Goal: Download file/media

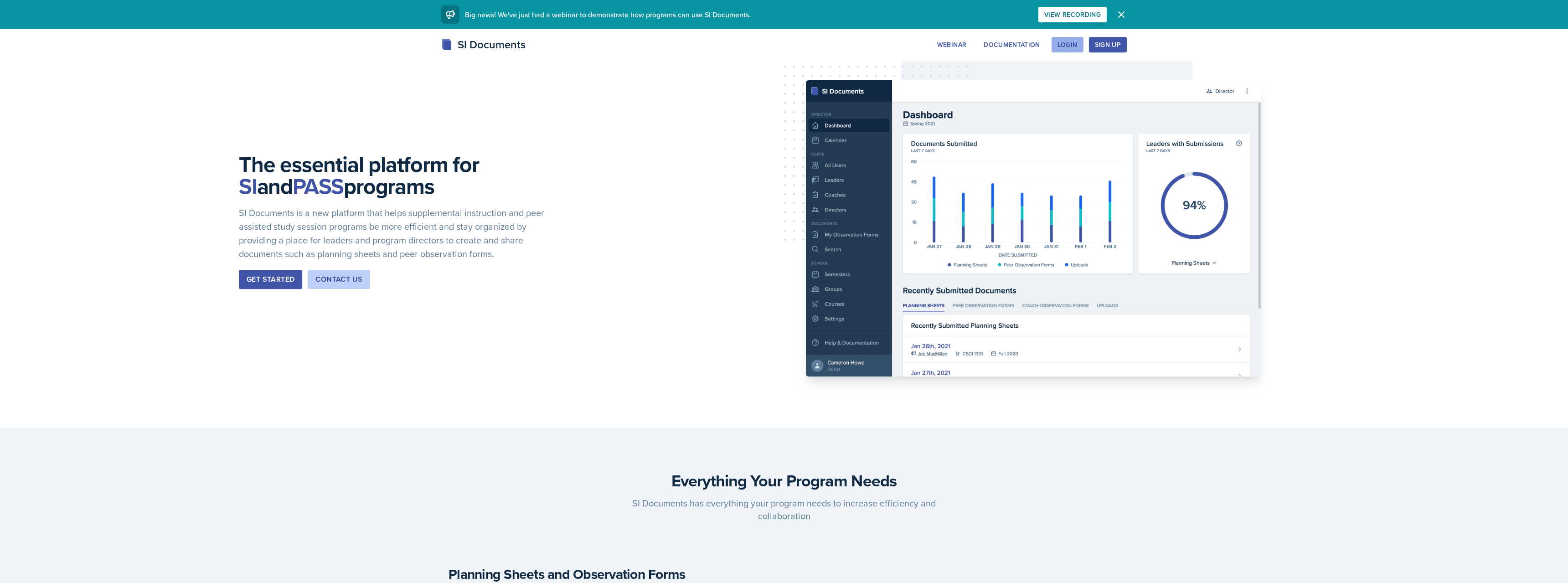
click at [1069, 42] on div "Login" at bounding box center [1067, 45] width 20 height 7
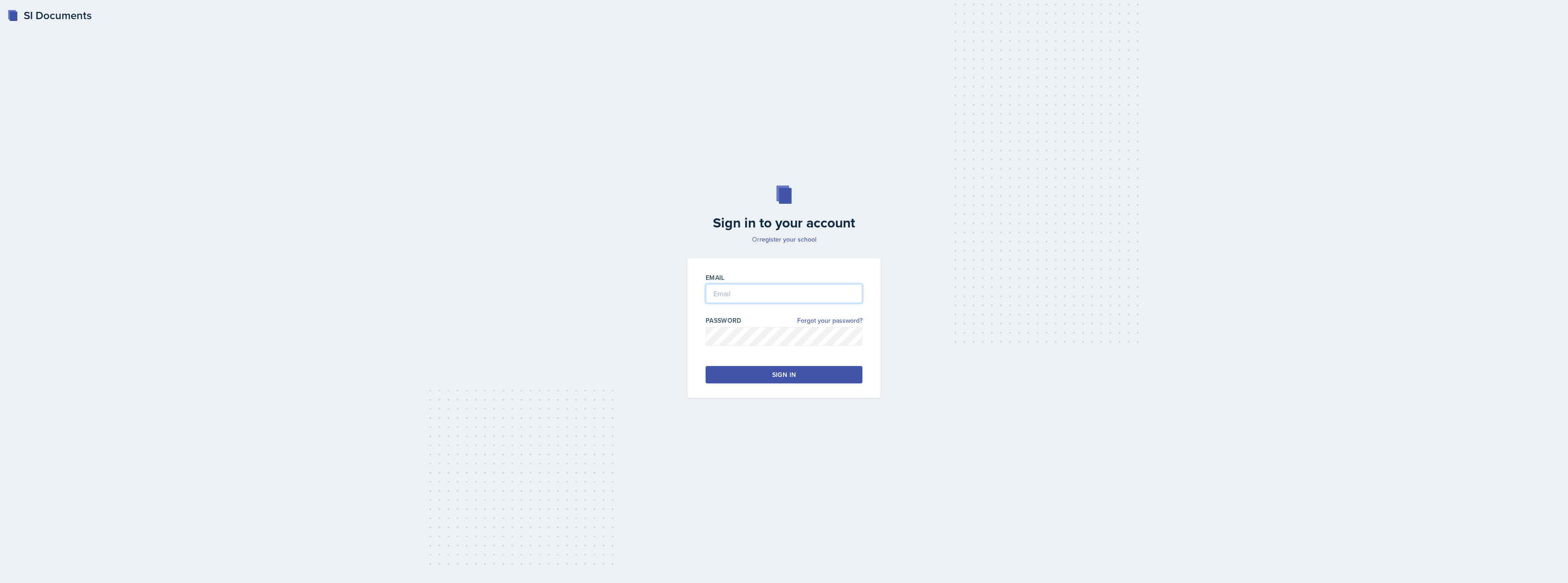
click at [753, 291] on input "email" at bounding box center [784, 293] width 156 height 19
type input "[EMAIL_ADDRESS][DOMAIN_NAME]"
click at [775, 291] on input "[EMAIL_ADDRESS][DOMAIN_NAME]" at bounding box center [784, 293] width 156 height 19
click at [666, 331] on div "Sign in to your account Or register your school Email [EMAIL_ADDRESS][DOMAIN_NA…" at bounding box center [784, 292] width 1539 height 271
click at [787, 240] on link "register your school" at bounding box center [787, 239] width 57 height 9
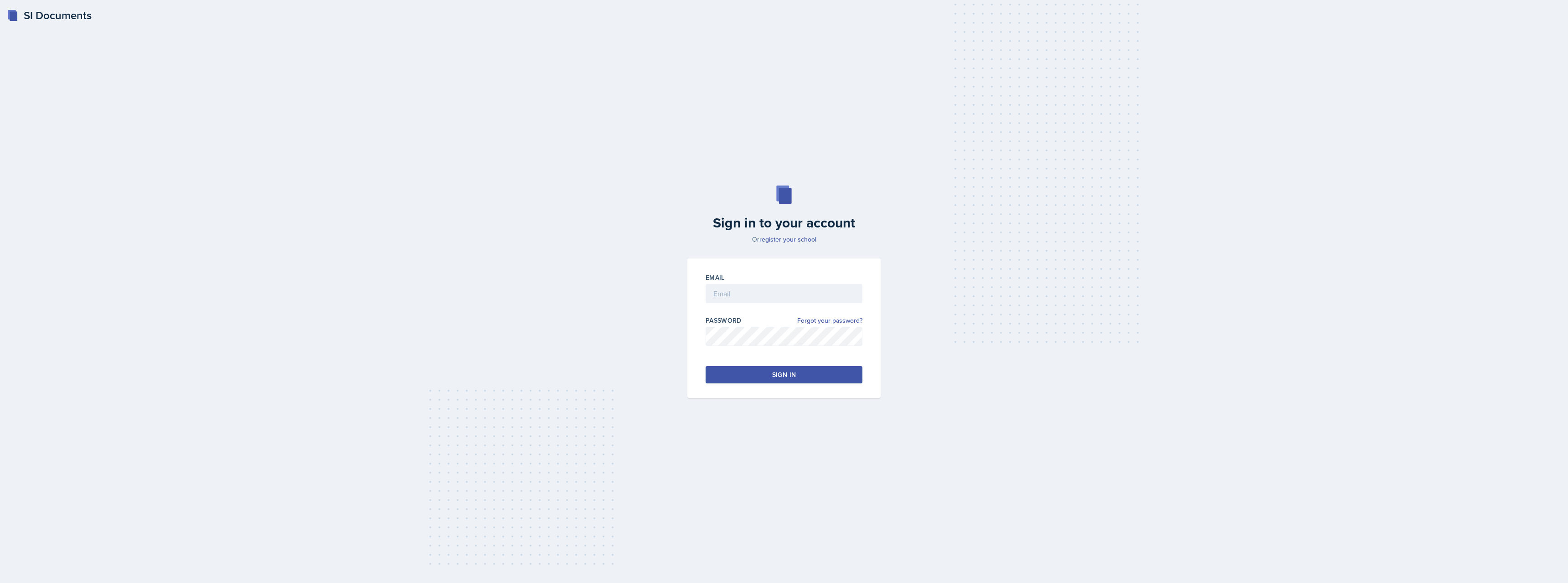
click at [967, 269] on div "Sign in to your account Or register your school Email Password Forgot your pass…" at bounding box center [784, 292] width 1539 height 271
click at [749, 292] on input "email" at bounding box center [784, 293] width 156 height 19
type input "akhoshne@student"
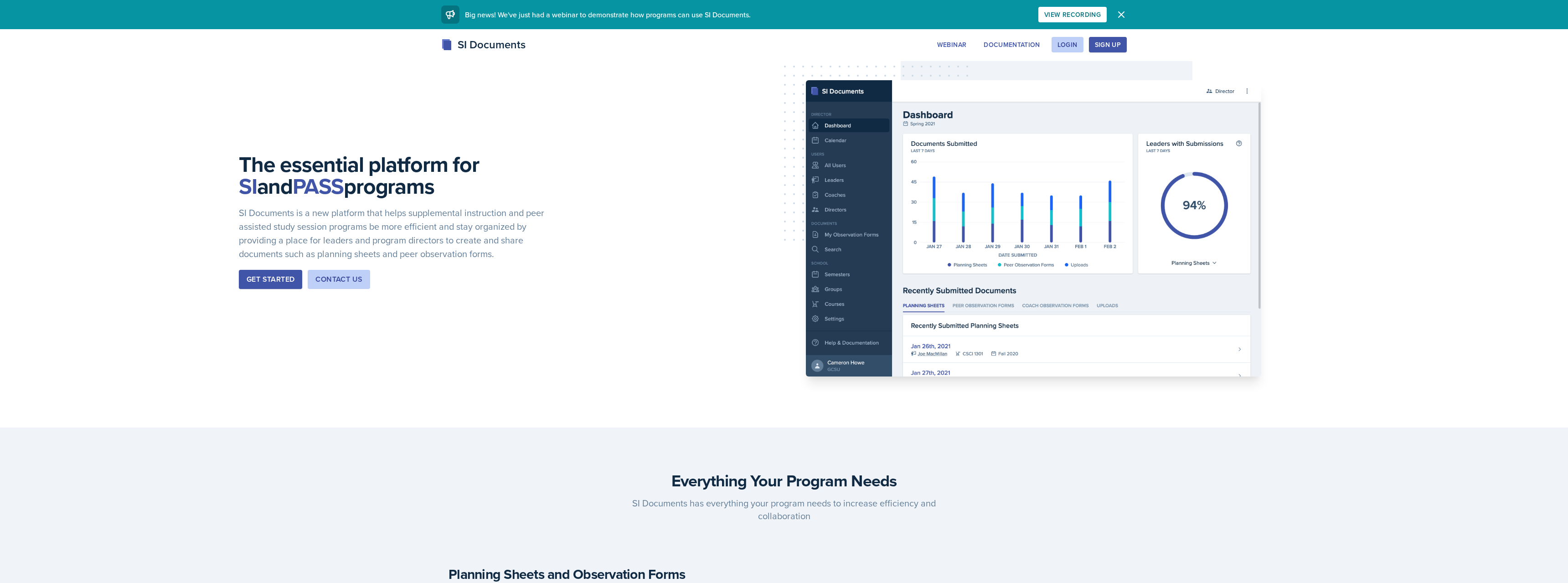
click at [1068, 36] on div "The essential platform for SI and PASS programs SI Documents is a new platform …" at bounding box center [784, 228] width 1568 height 398
click at [1070, 43] on div "Login" at bounding box center [1067, 45] width 20 height 7
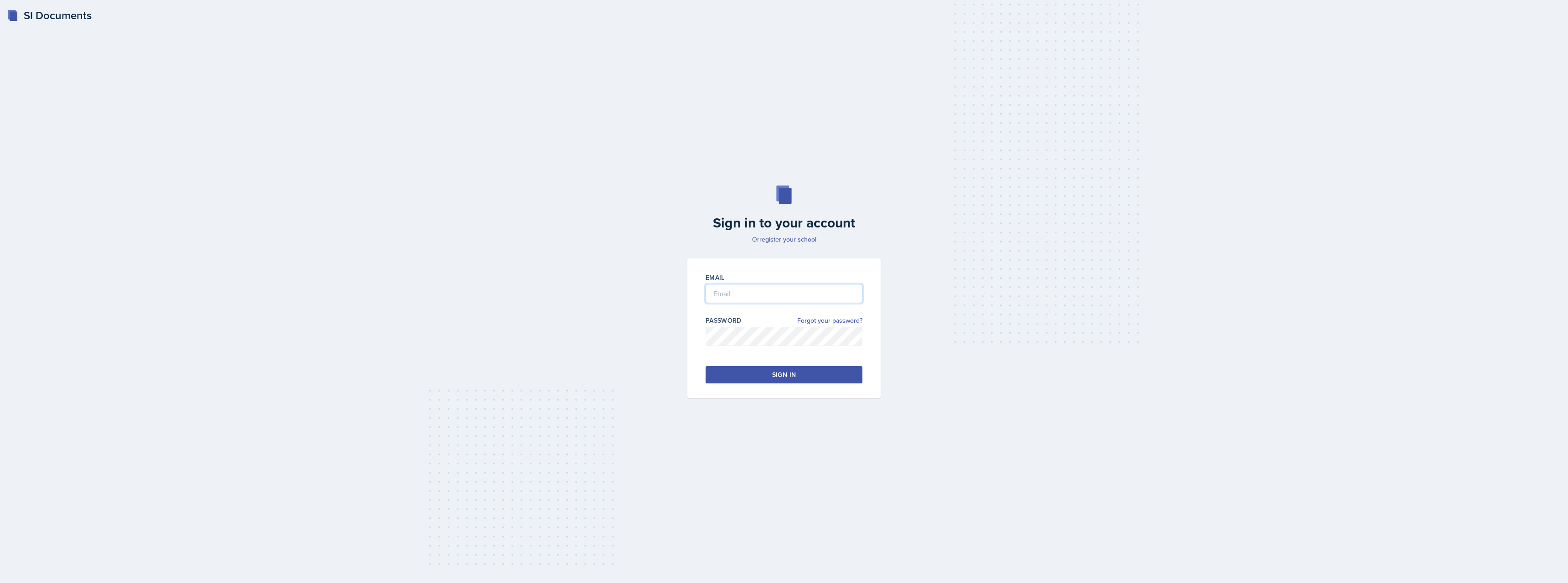
click at [758, 288] on input "email" at bounding box center [784, 293] width 156 height 19
type input "[EMAIL_ADDRESS][DOMAIN_NAME]"
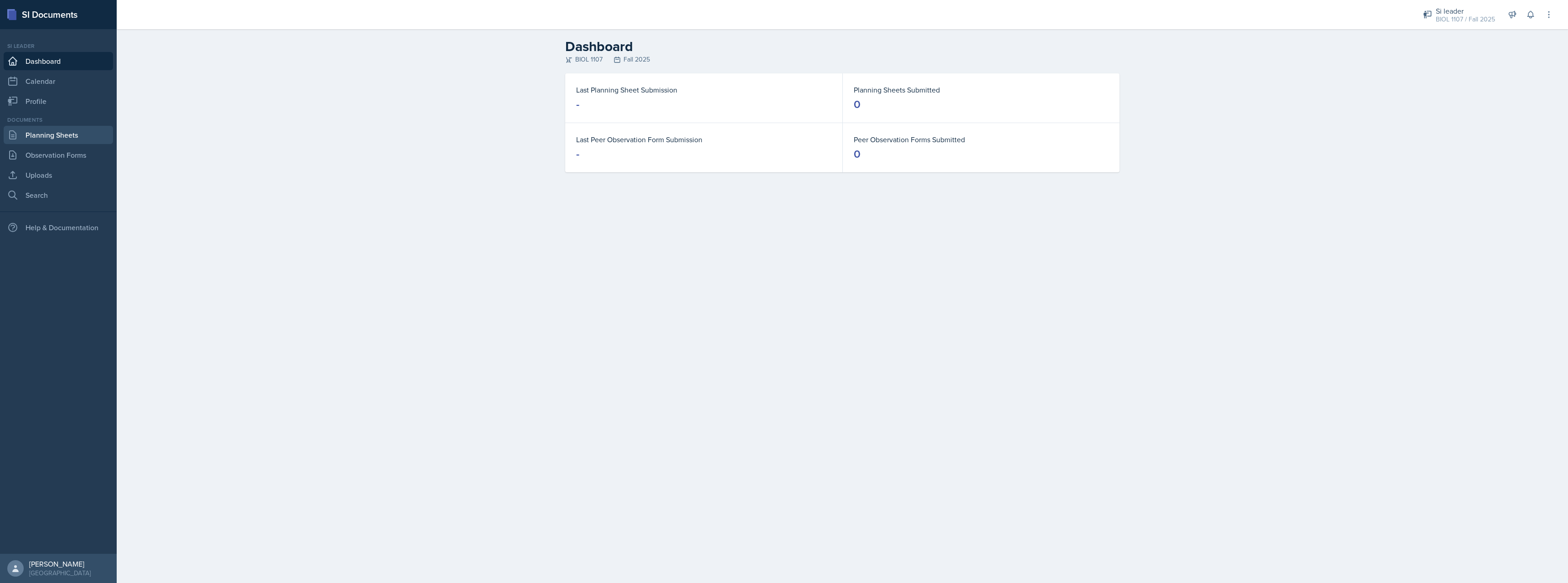
click at [68, 136] on link "Planning Sheets" at bounding box center [58, 135] width 109 height 18
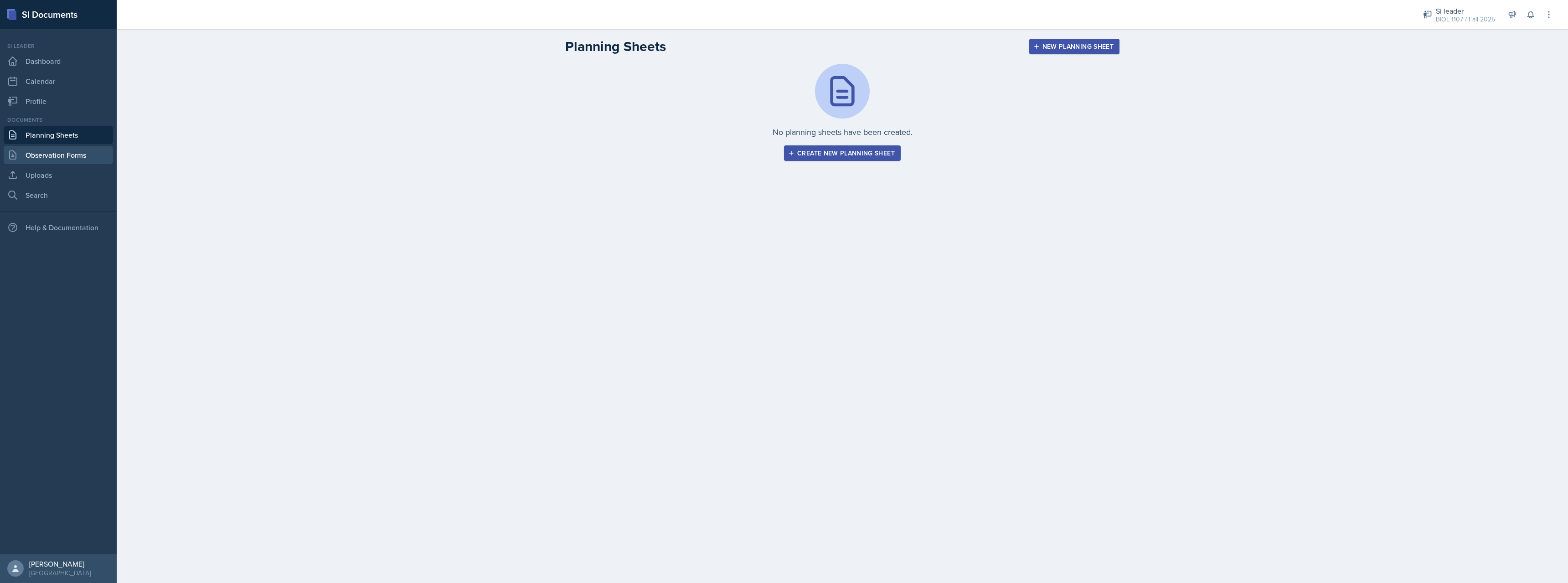
click at [70, 152] on link "Observation Forms" at bounding box center [58, 155] width 109 height 18
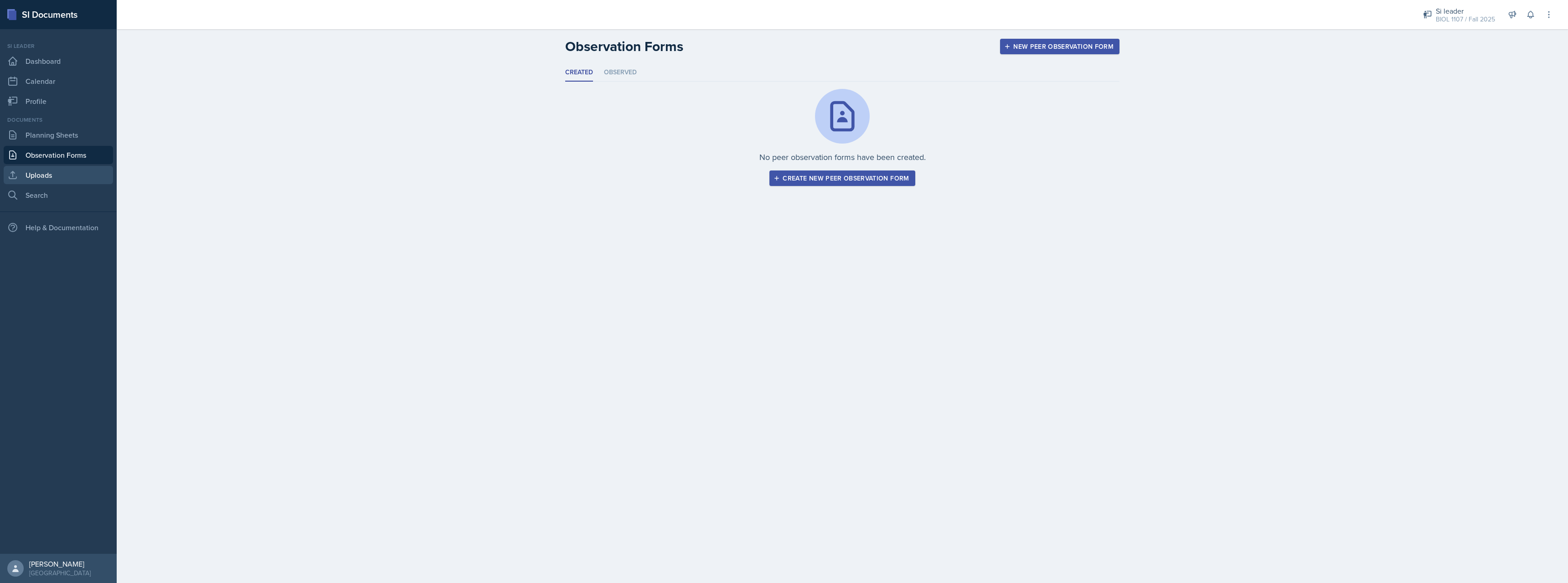
click at [65, 173] on link "Uploads" at bounding box center [58, 175] width 109 height 18
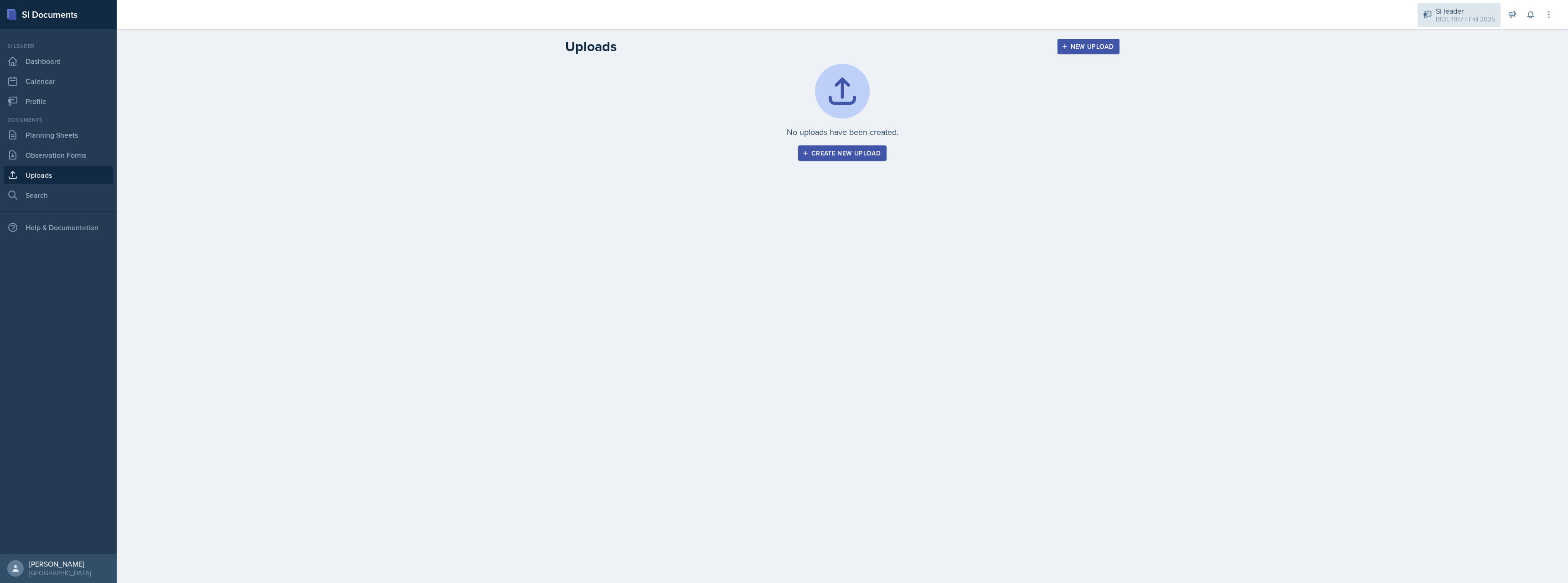
click at [1459, 17] on div "BIOL 1107 / Fall 2025" at bounding box center [1465, 19] width 59 height 9
click at [1450, 73] on div "BIOL 1107 / Fall 2025" at bounding box center [1464, 75] width 59 height 9
click at [1455, 16] on div "BIOL 1107 / Fall 2025" at bounding box center [1465, 19] width 59 height 9
click at [1453, 45] on div "Si leader" at bounding box center [1464, 42] width 59 height 11
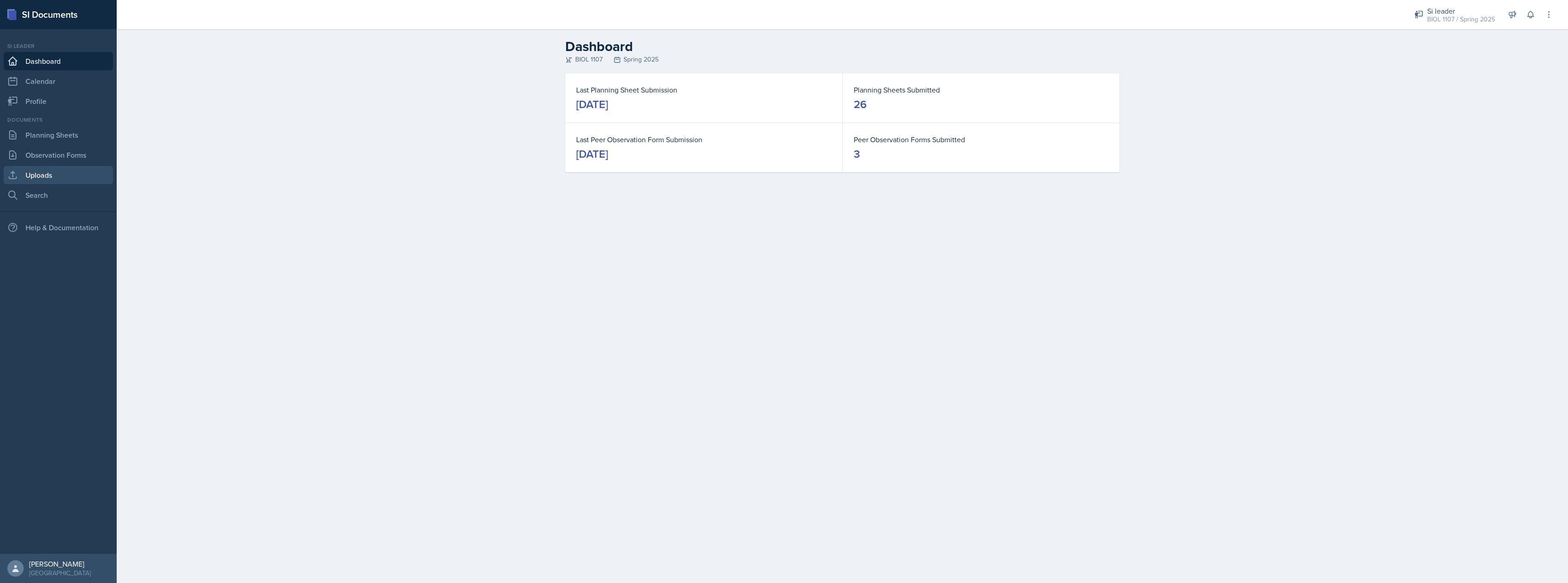
click at [46, 171] on link "Uploads" at bounding box center [58, 175] width 109 height 18
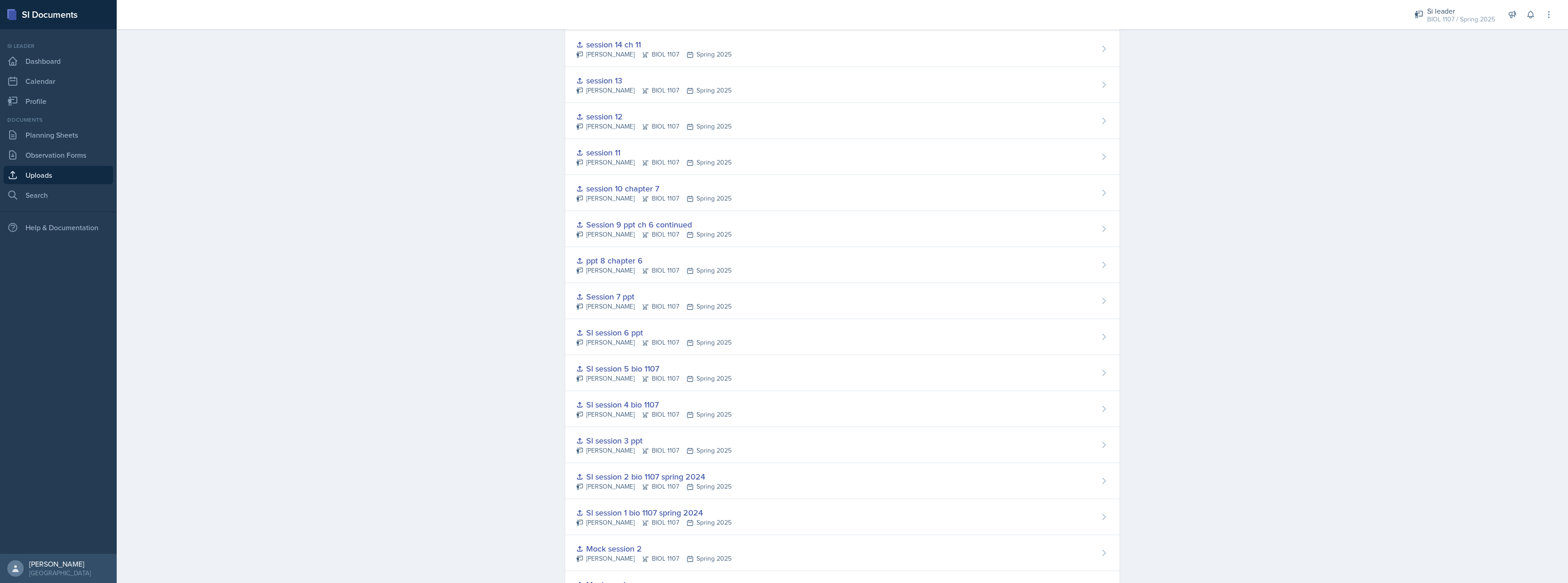
scroll to position [467, 0]
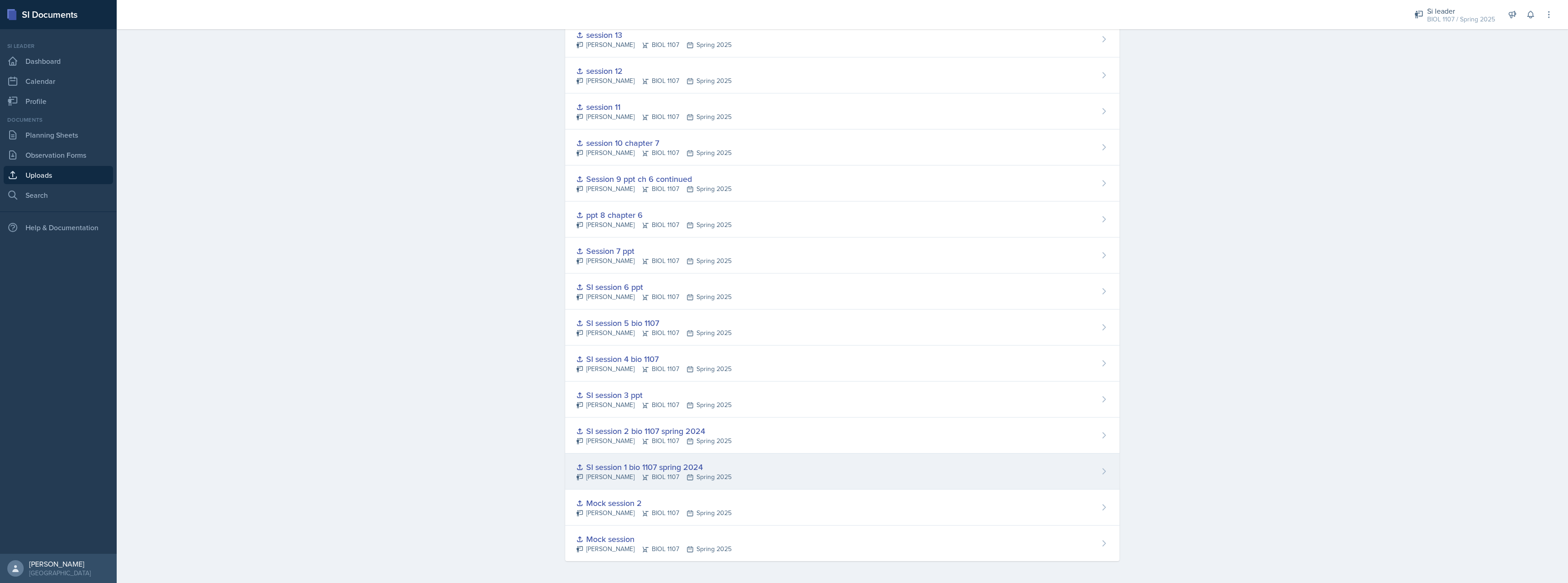
click at [605, 469] on div "SI session 1 bio 1107 spring 2024" at bounding box center [653, 467] width 155 height 12
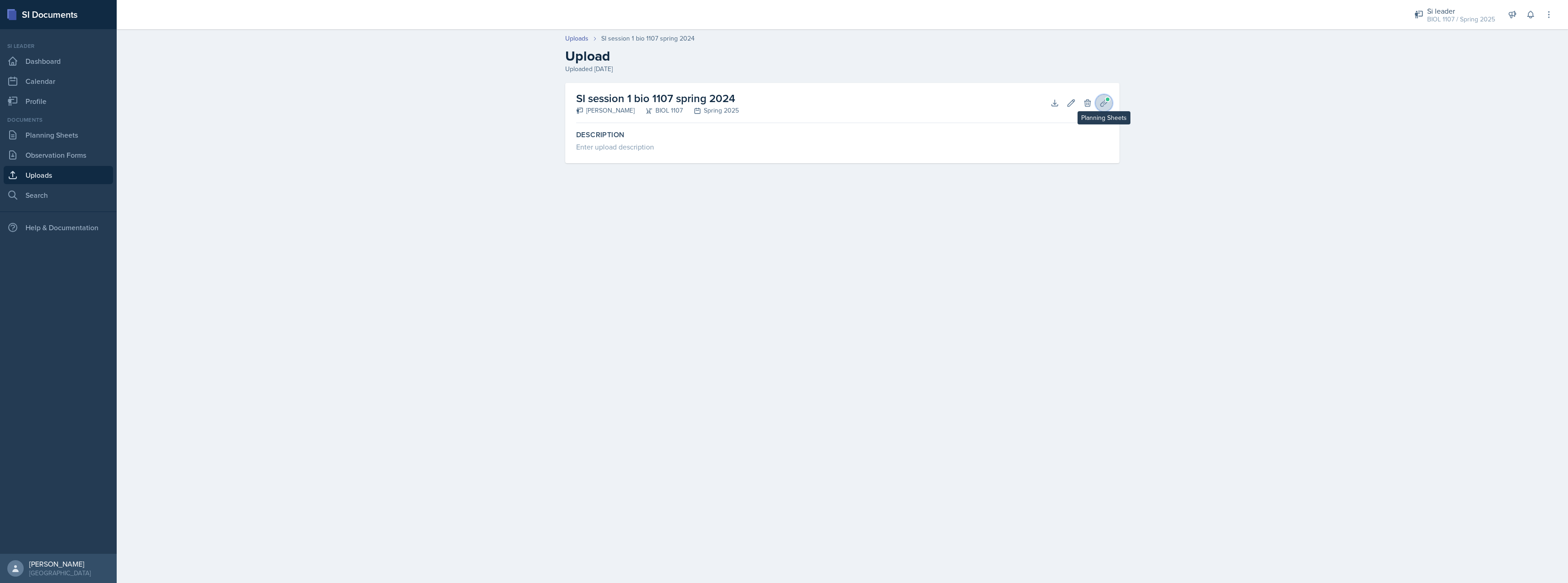
click at [1106, 108] on button "Planning Sheets" at bounding box center [1104, 103] width 16 height 16
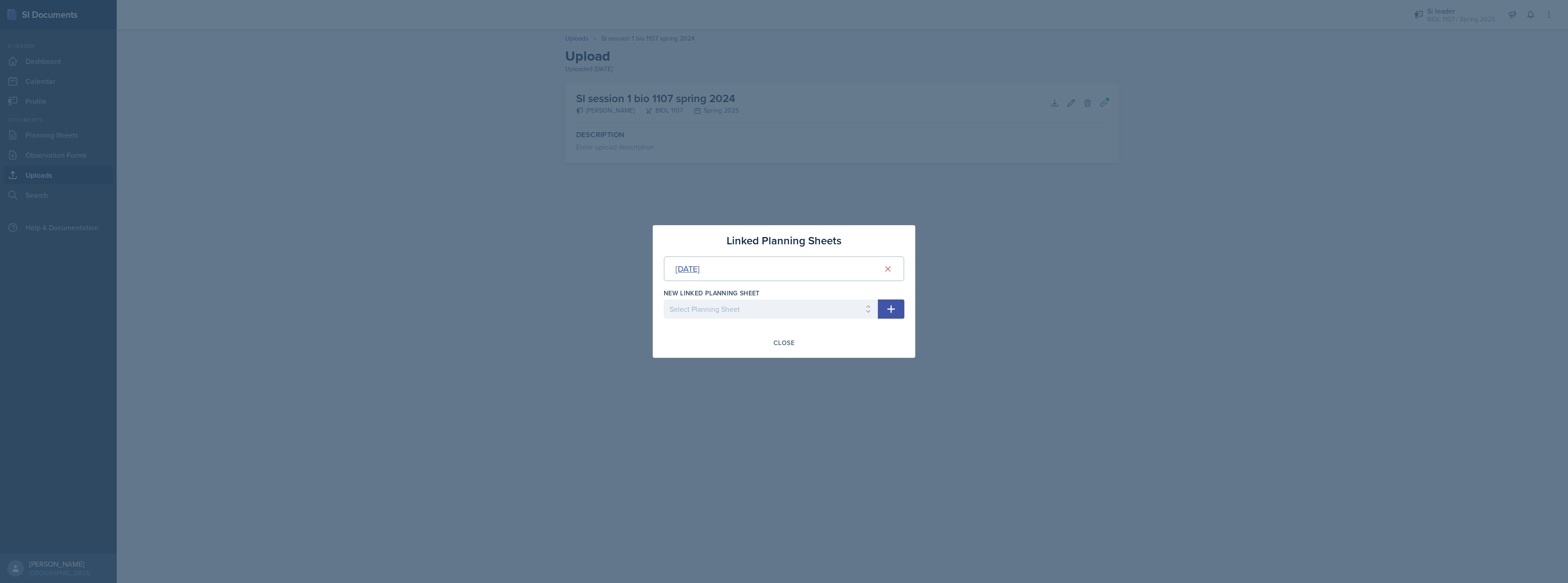
click at [700, 267] on div "Jan 13th, 2025" at bounding box center [687, 269] width 24 height 12
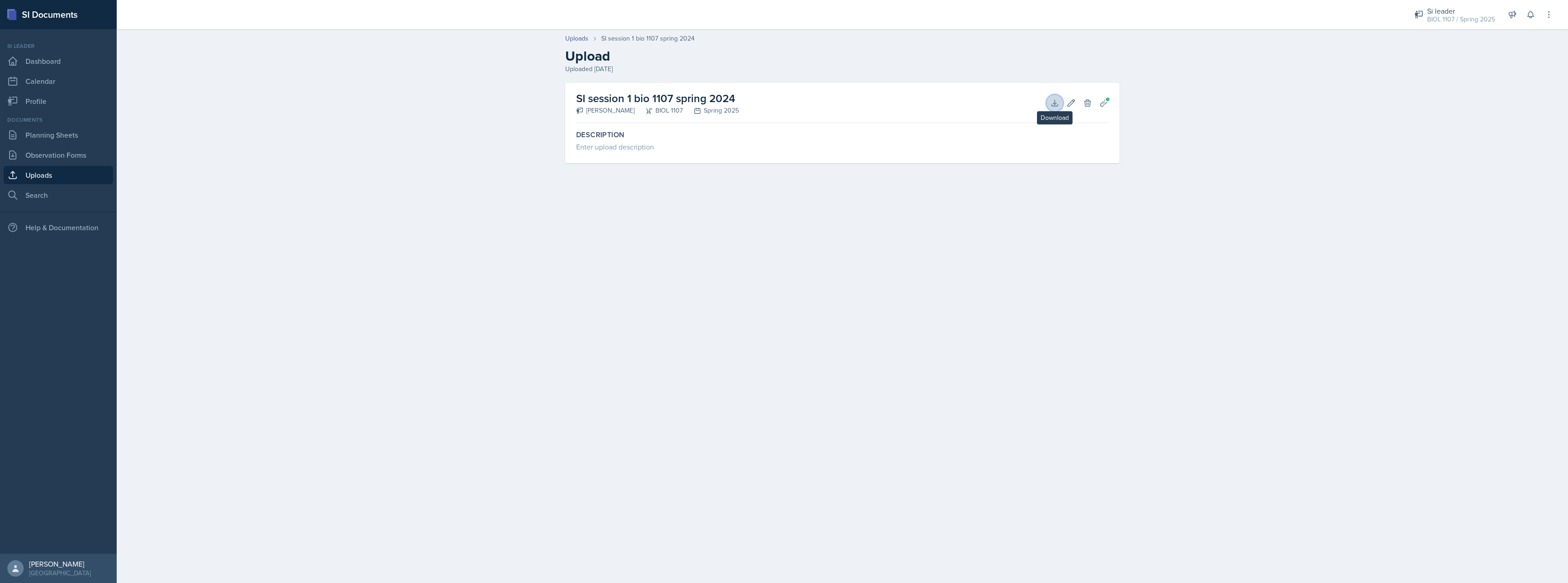
click at [1059, 102] on button "Download" at bounding box center [1055, 103] width 16 height 16
